Goal: Task Accomplishment & Management: Complete application form

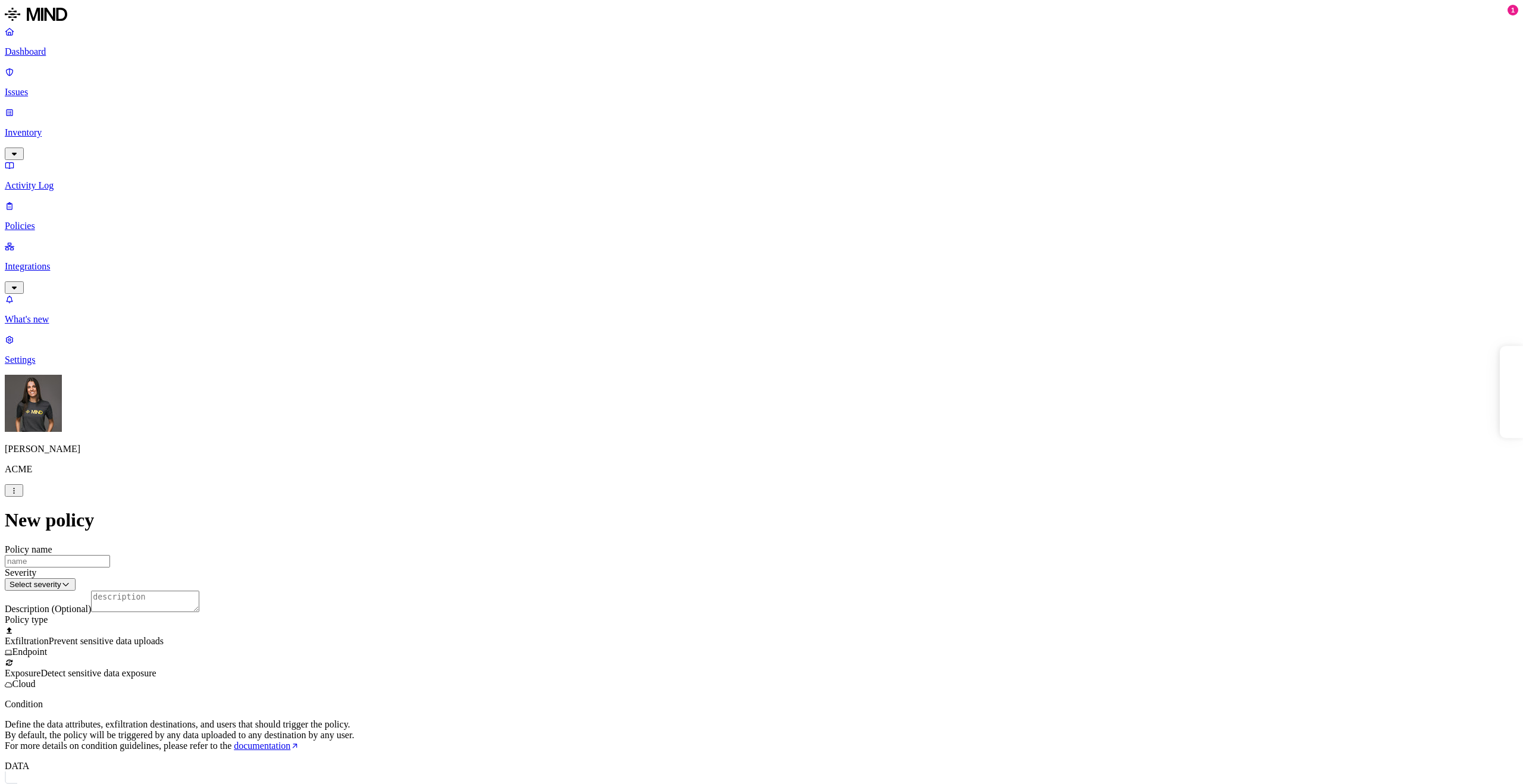
click at [43, 87] on p "Issues" at bounding box center [761, 92] width 1514 height 10
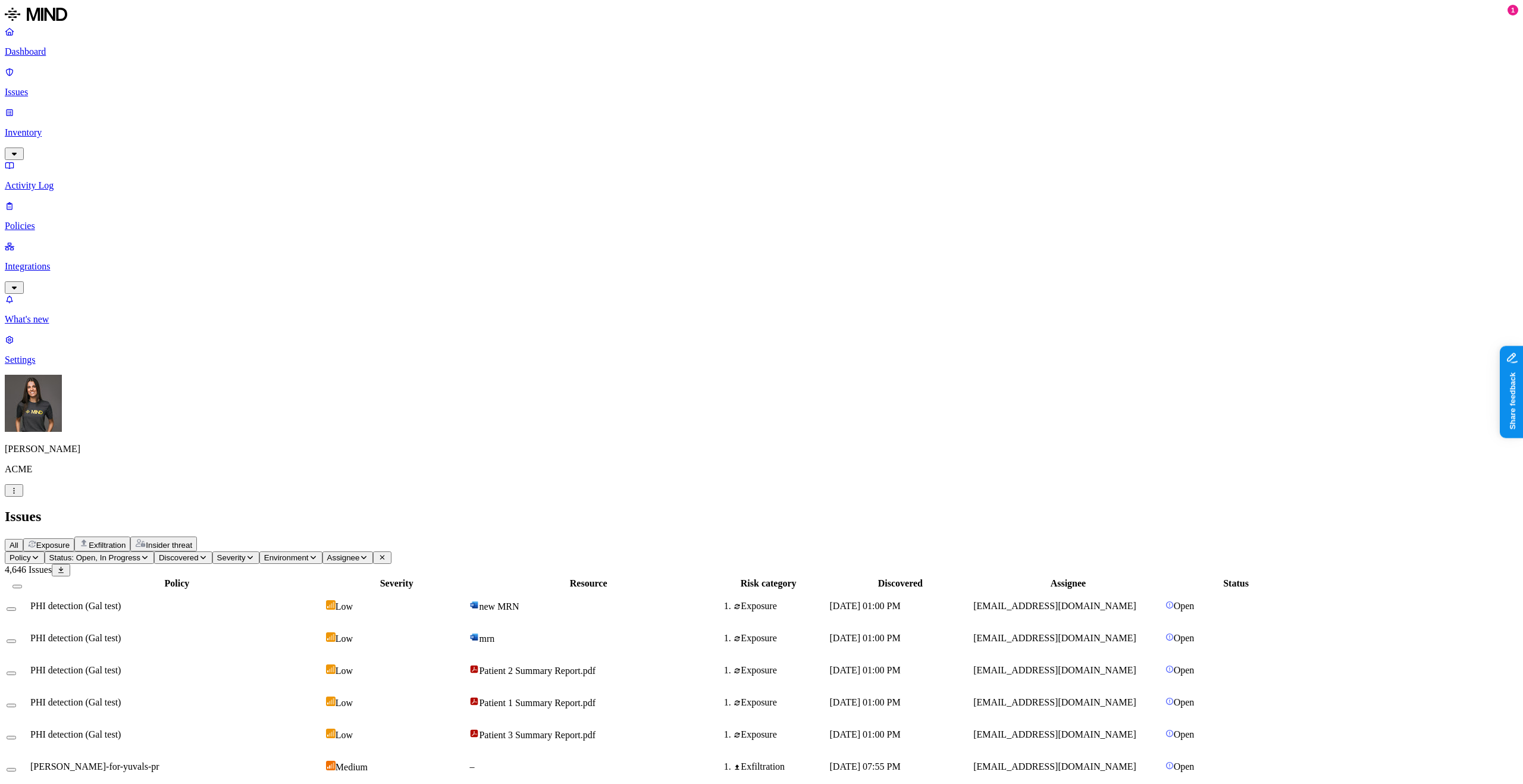
click at [324, 591] on td "PHI detection (Gal test)" at bounding box center [177, 606] width 294 height 31
click at [82, 221] on p "Policies" at bounding box center [761, 226] width 1514 height 10
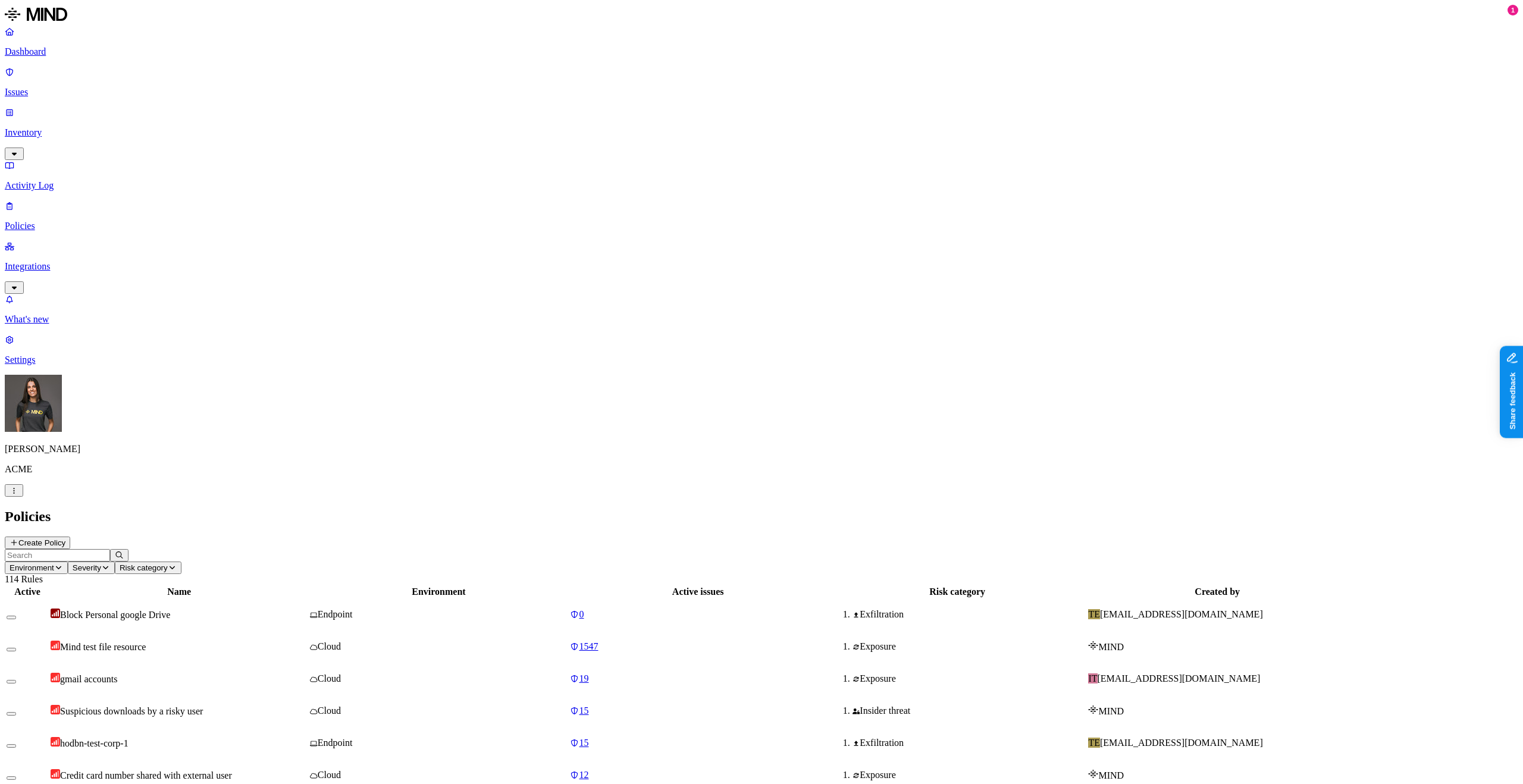
click at [70, 537] on button "Create Policy" at bounding box center [37, 543] width 65 height 12
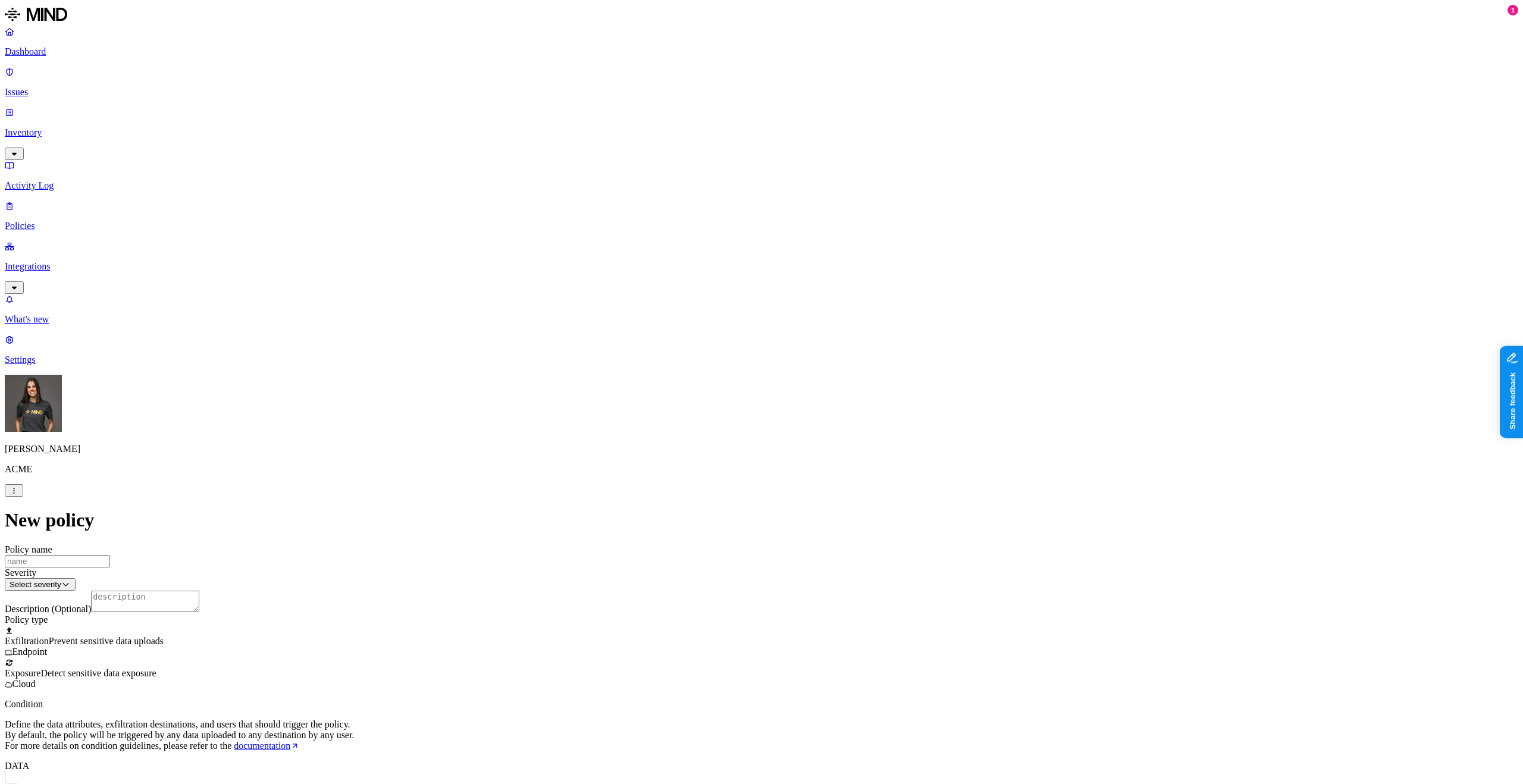
click at [110, 555] on input "Policy name" at bounding box center [57, 561] width 105 height 12
type input "PHI"
drag, startPoint x: 343, startPoint y: 358, endPoint x: 351, endPoint y: 358, distance: 8.0
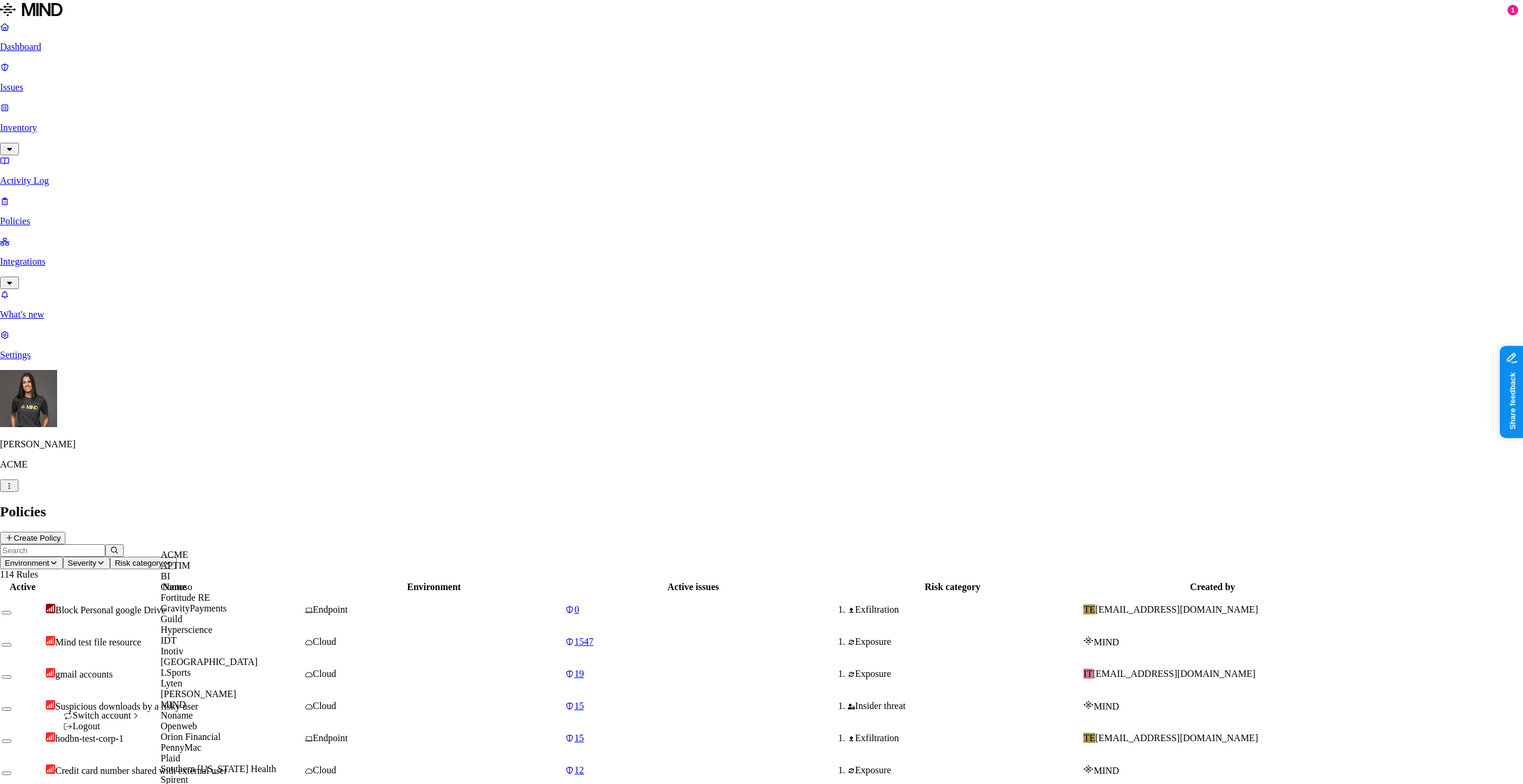
scroll to position [148, 0]
click at [212, 710] on div "MIND" at bounding box center [218, 705] width 116 height 10
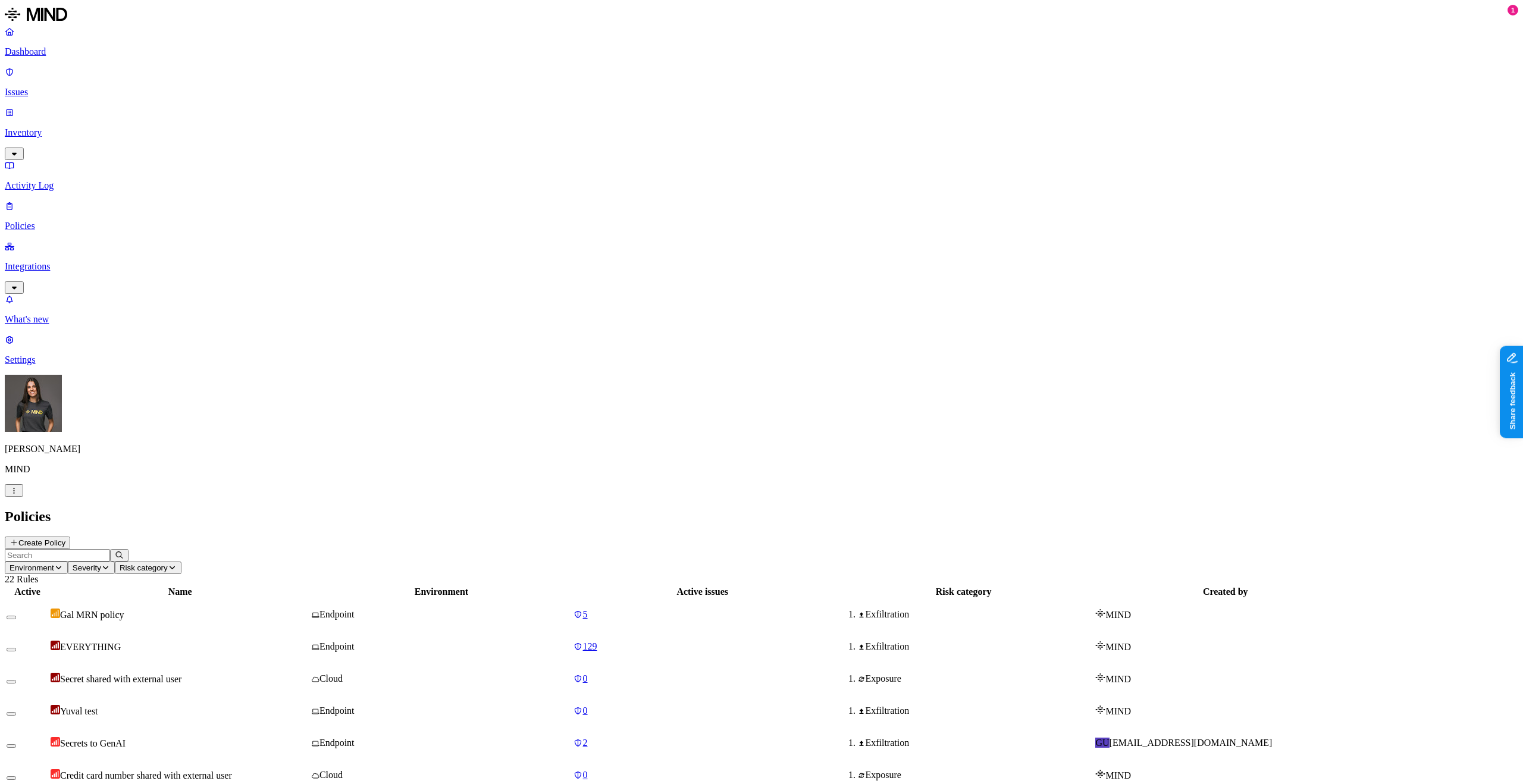
click at [572, 599] on td "Endpoint" at bounding box center [441, 614] width 260 height 31
click at [70, 537] on button "Create Policy" at bounding box center [37, 543] width 65 height 12
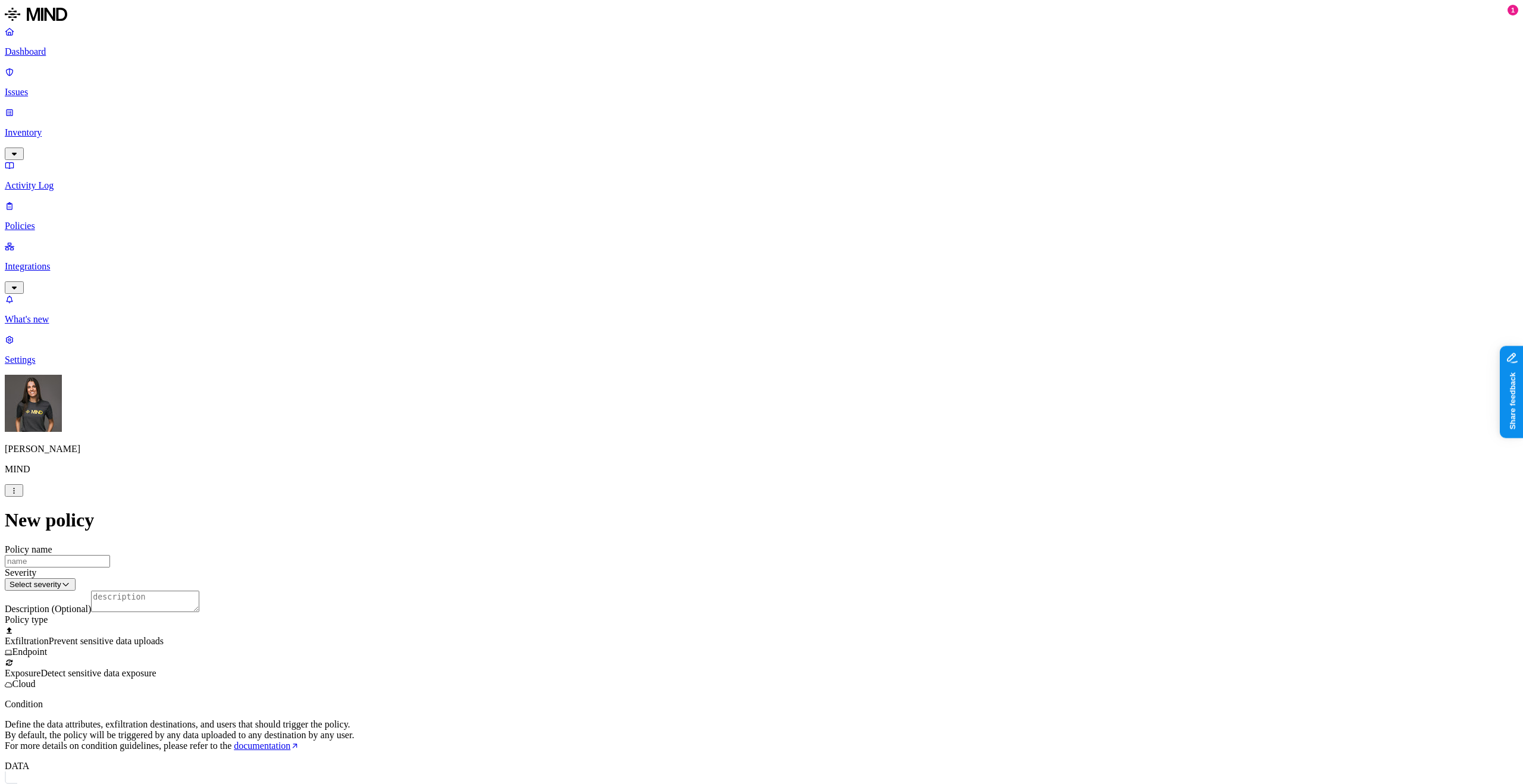
click at [110, 555] on input "Policy name" at bounding box center [57, 561] width 105 height 12
type input "PHI endpoint policy"
click at [707, 186] on label "Classification" at bounding box center [698, 180] width 52 height 10
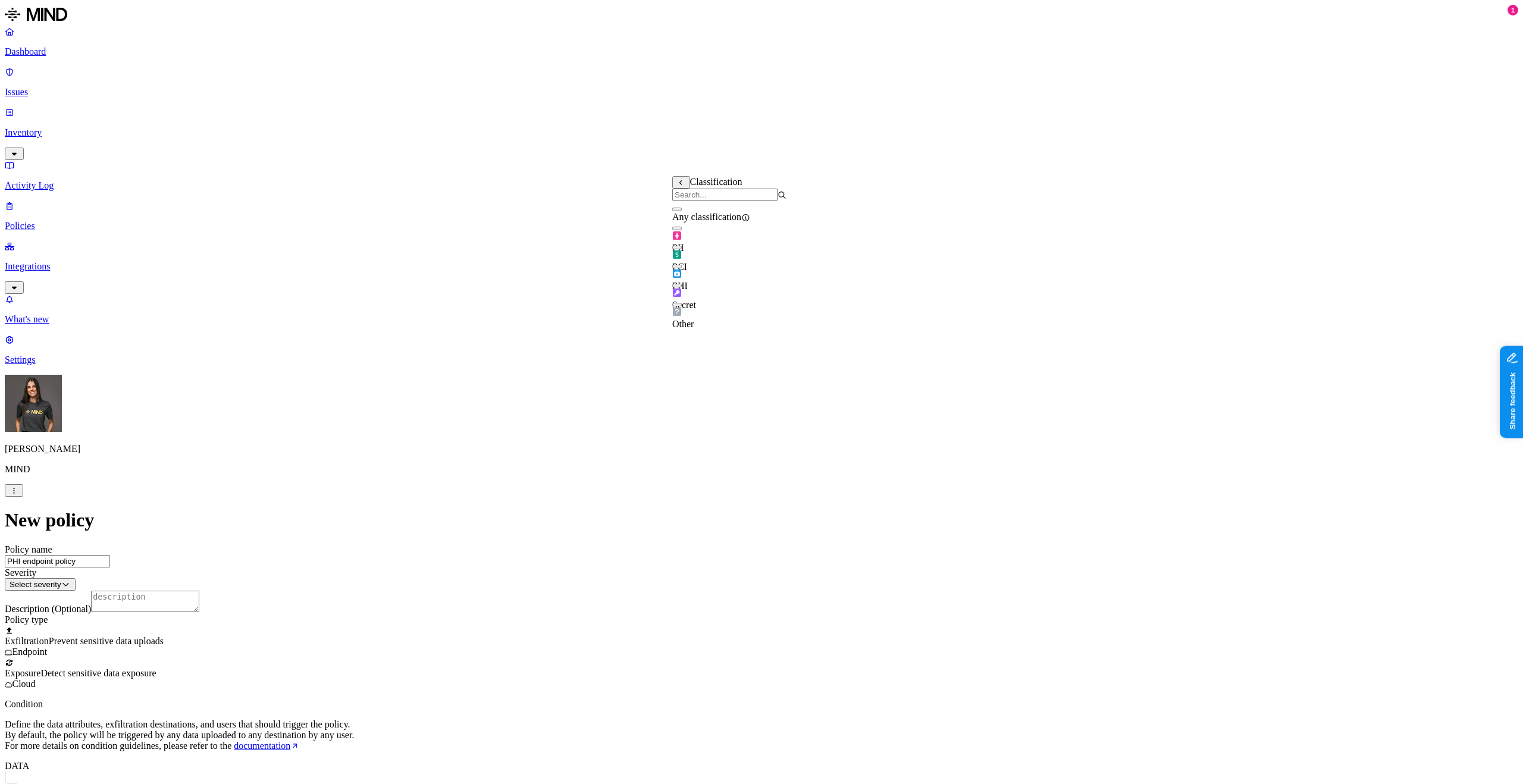
click at [719, 276] on div "PHI" at bounding box center [729, 280] width 114 height 23
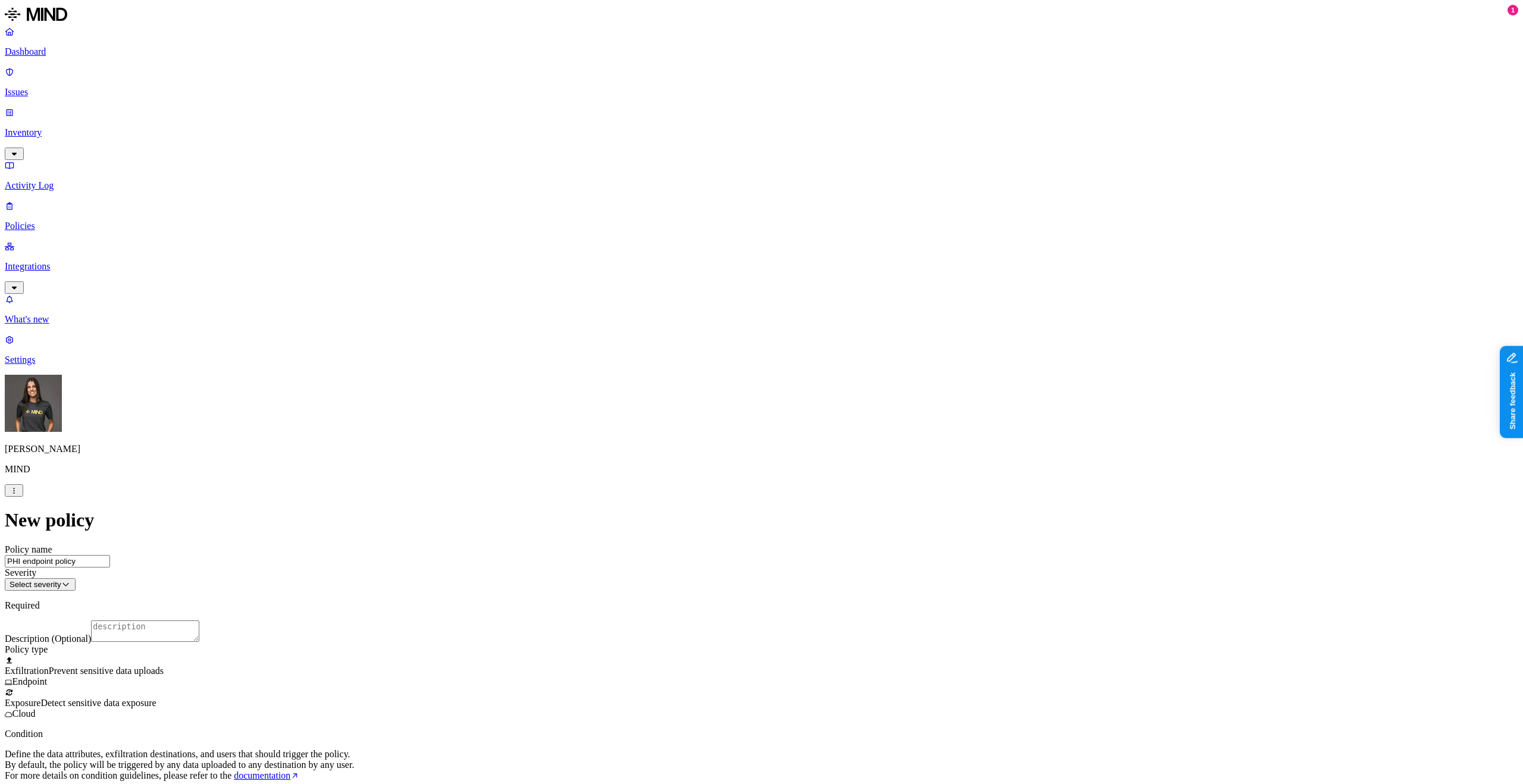
scroll to position [0, 0]
click at [697, 158] on html "Dashboard Issues Inventory Activity Log Policies Integrations What's new 1 Sett…" at bounding box center [761, 626] width 1523 height 1253
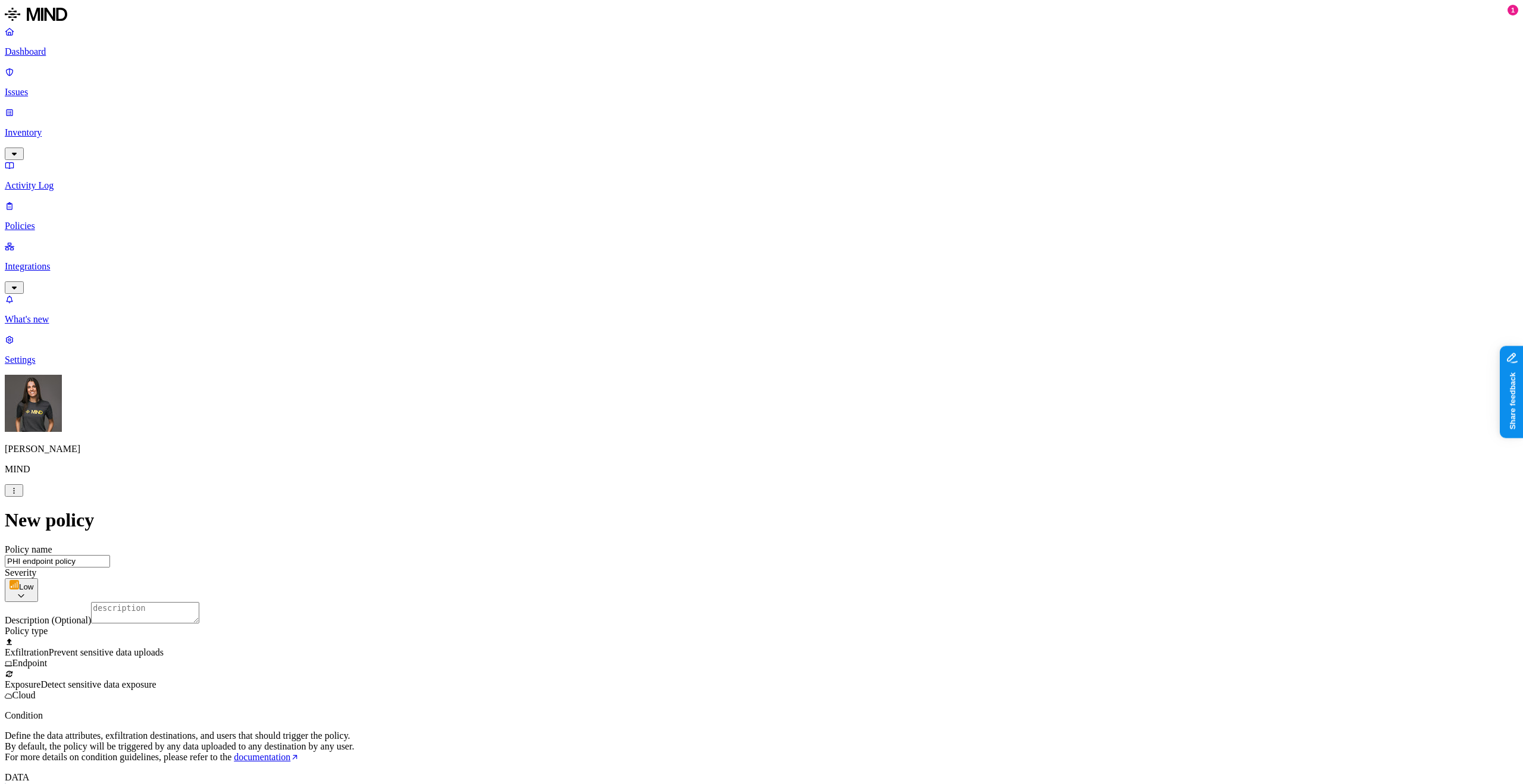
scroll to position [353, 0]
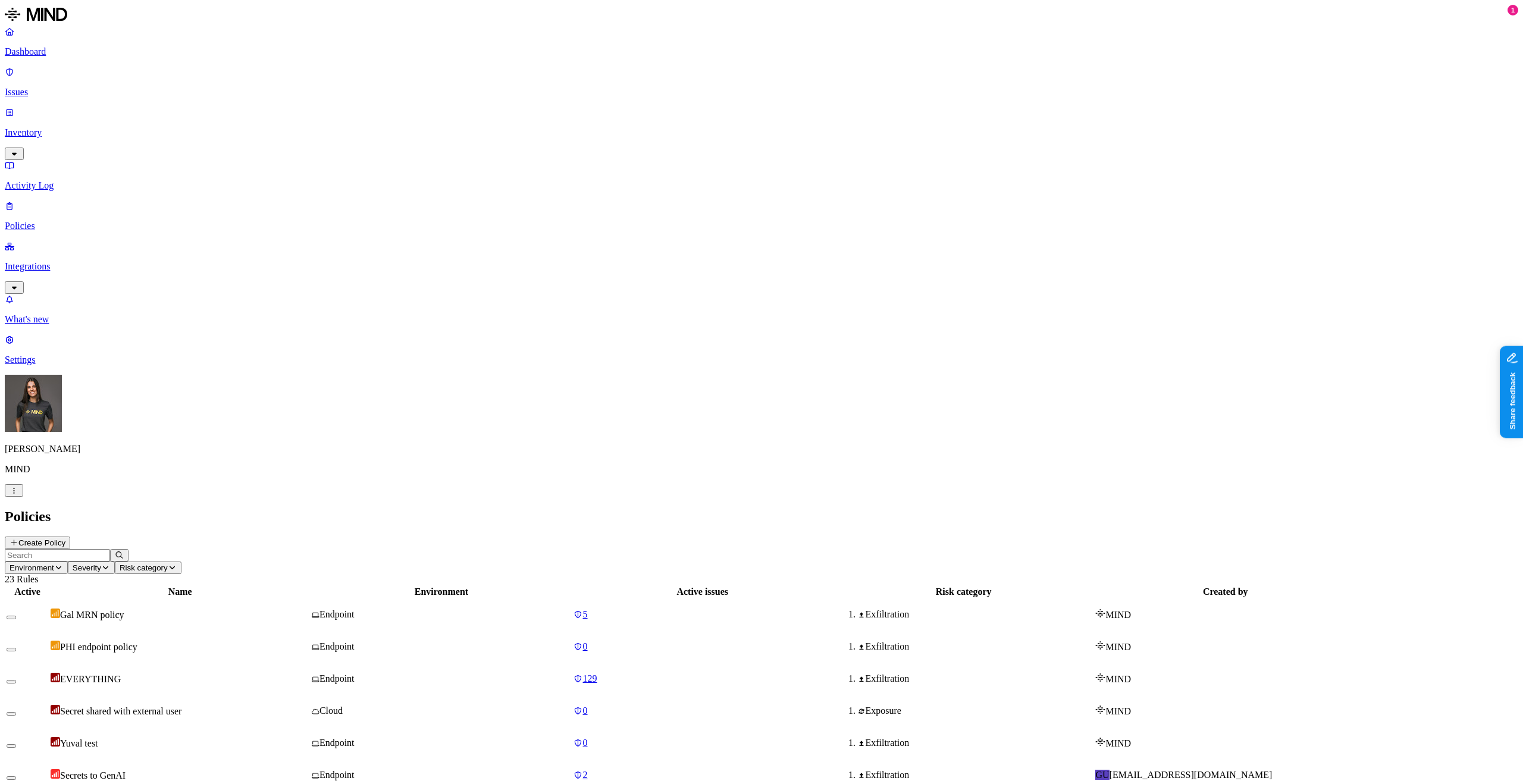
click at [277, 609] on div "Gal MRN policy" at bounding box center [180, 615] width 259 height 12
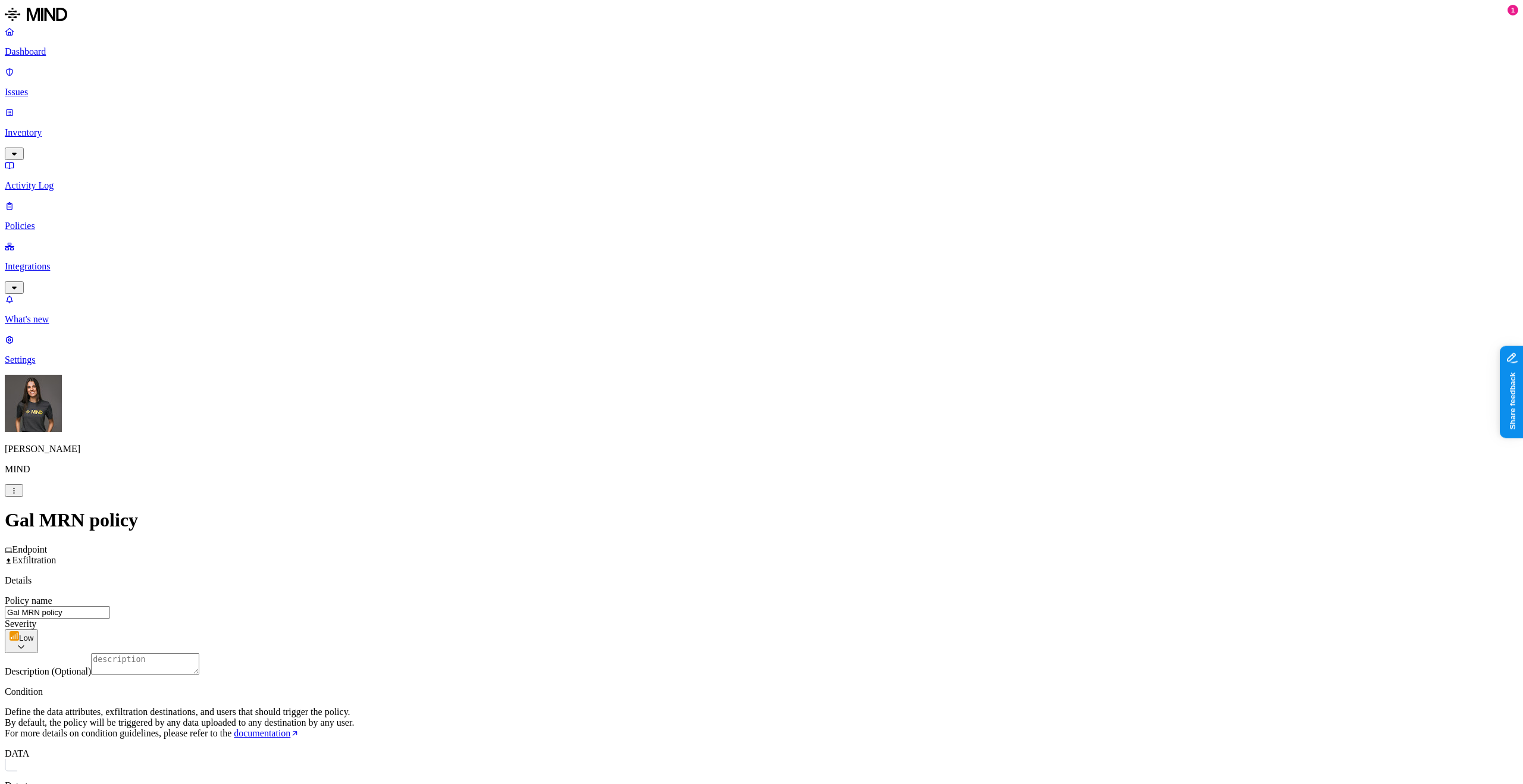
scroll to position [281, 0]
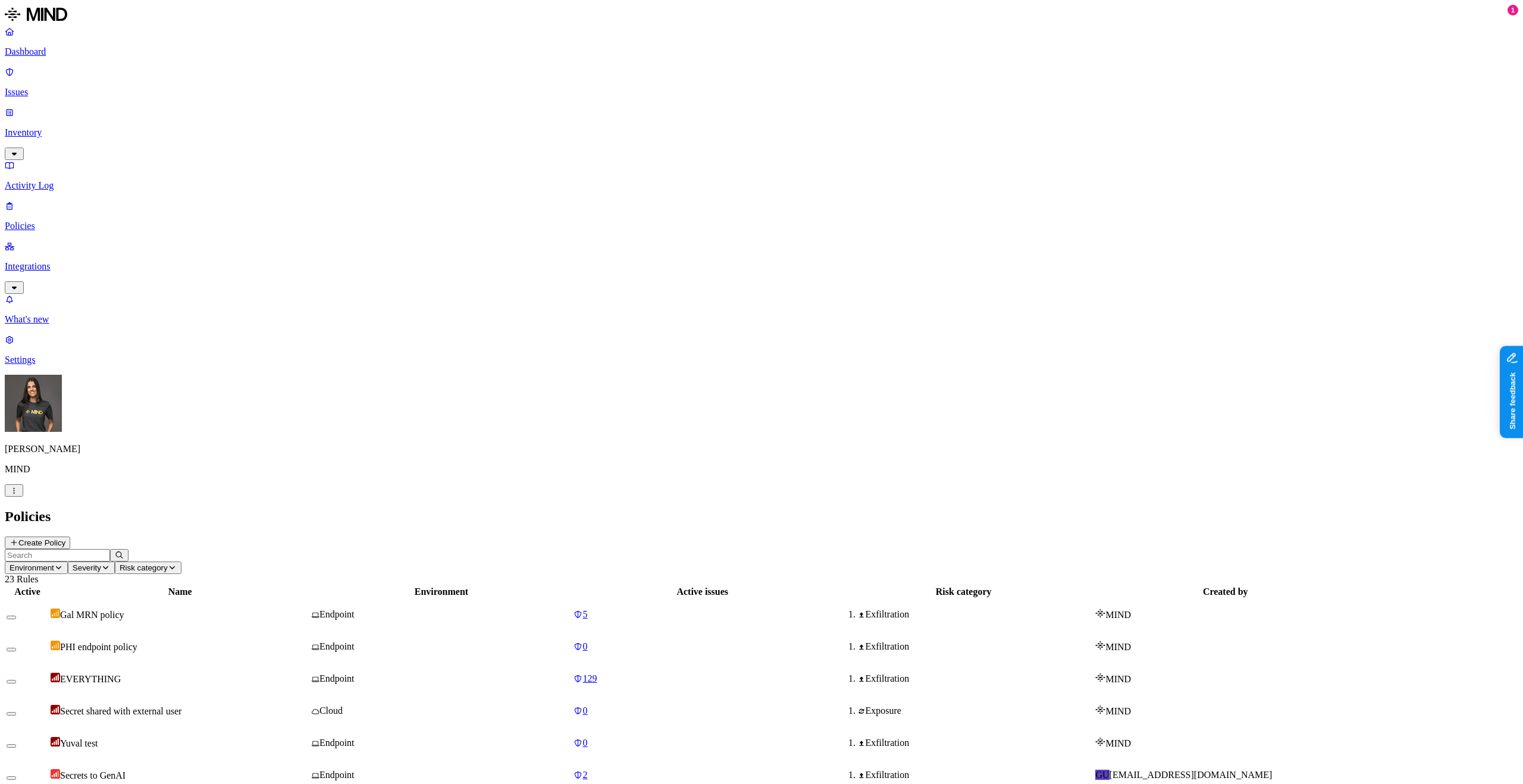
click at [16, 616] on button "button" at bounding box center [11, 617] width 10 height 3
click at [275, 599] on td "PHI endpoint policy" at bounding box center [180, 614] width 260 height 31
